Goal: Task Accomplishment & Management: Use online tool/utility

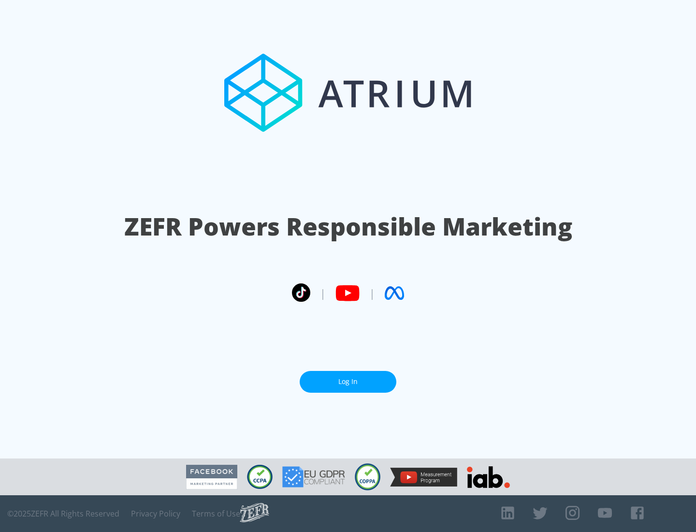
click at [348, 382] on link "Log In" at bounding box center [348, 382] width 97 height 22
